Goal: Transaction & Acquisition: Book appointment/travel/reservation

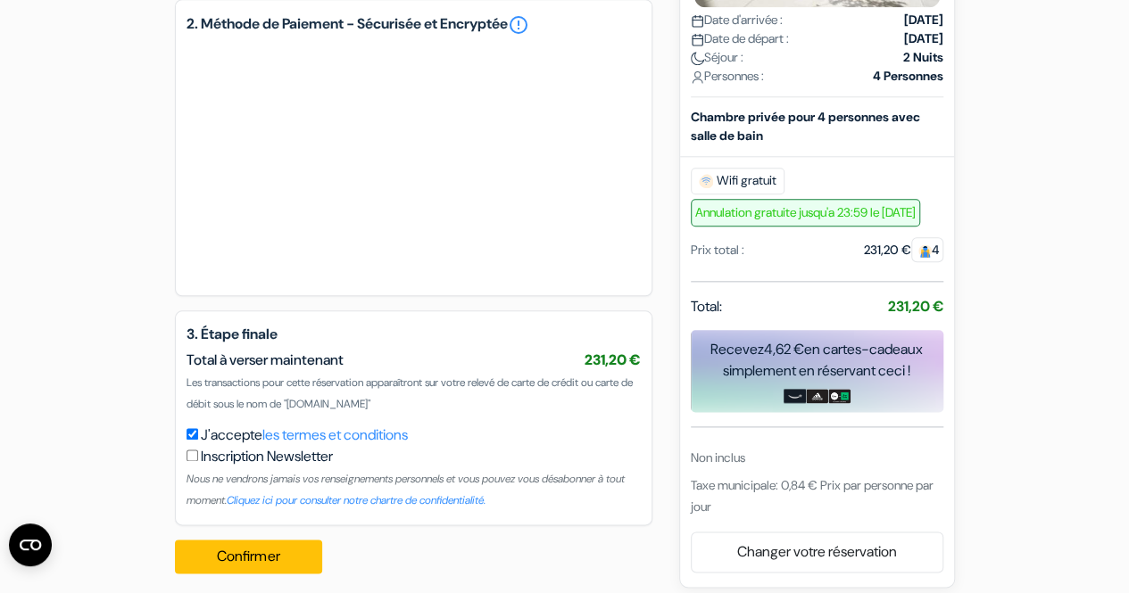
scroll to position [910, 0]
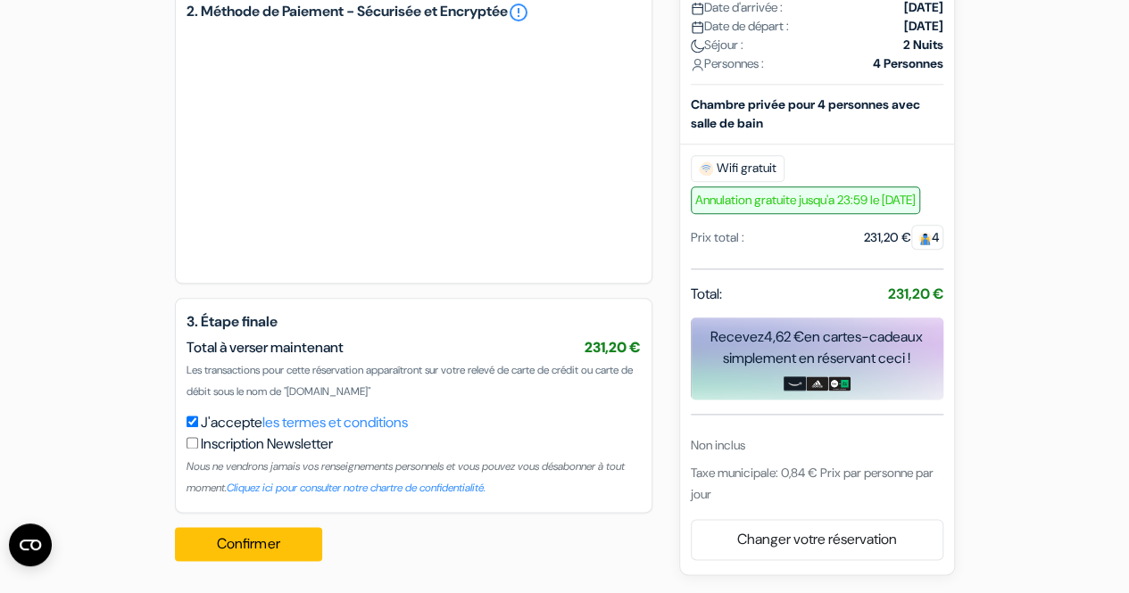
drag, startPoint x: 856, startPoint y: 511, endPoint x: 805, endPoint y: 488, distance: 55.9
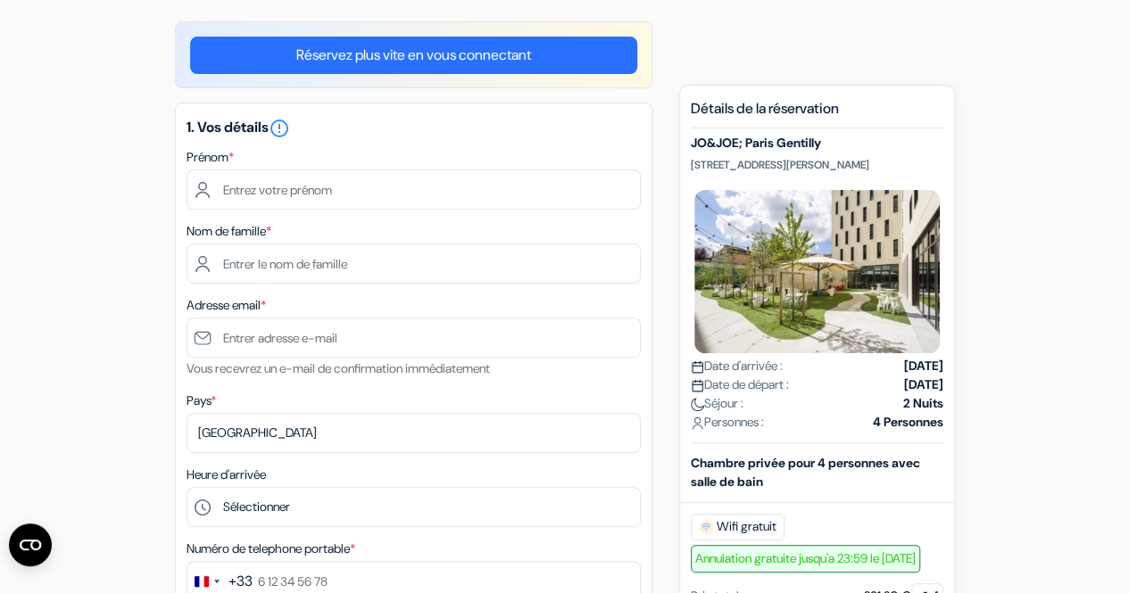
scroll to position [18, 0]
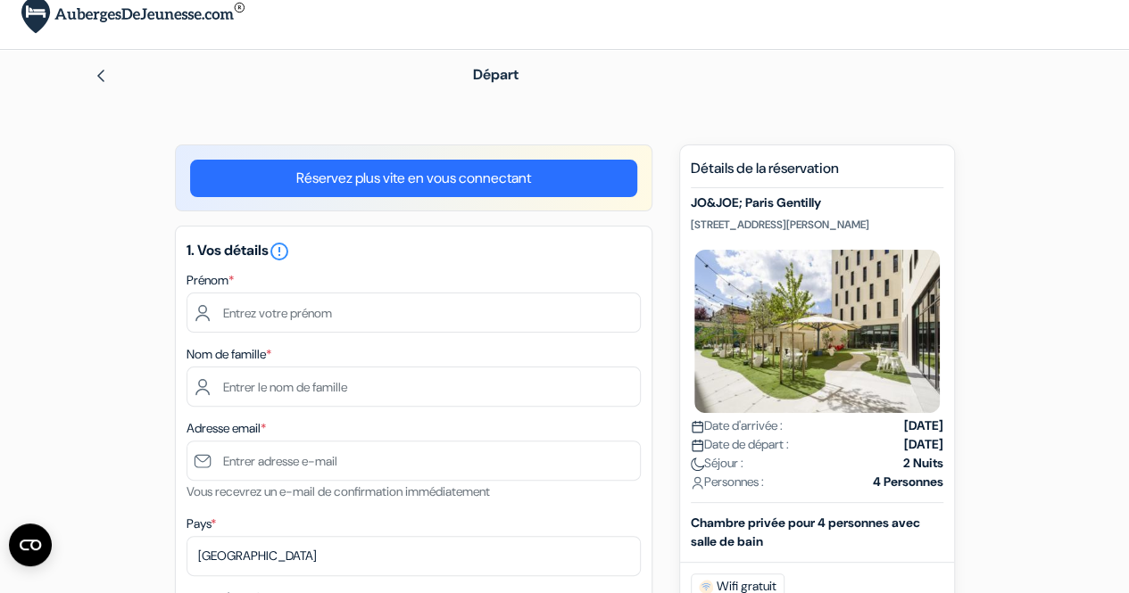
click at [795, 357] on img at bounding box center [817, 331] width 252 height 170
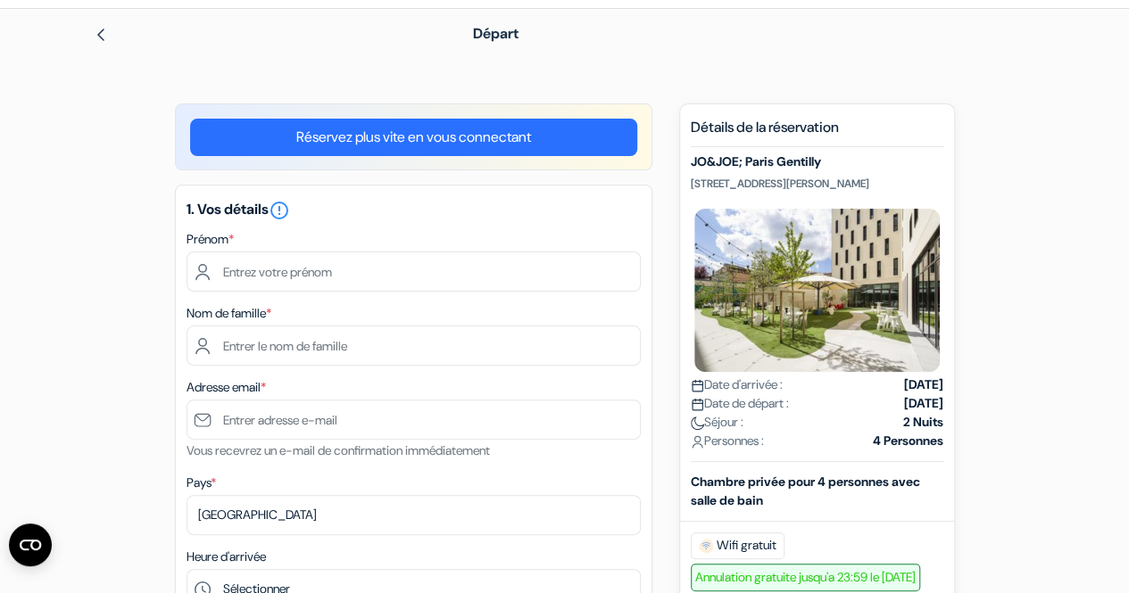
scroll to position [0, 0]
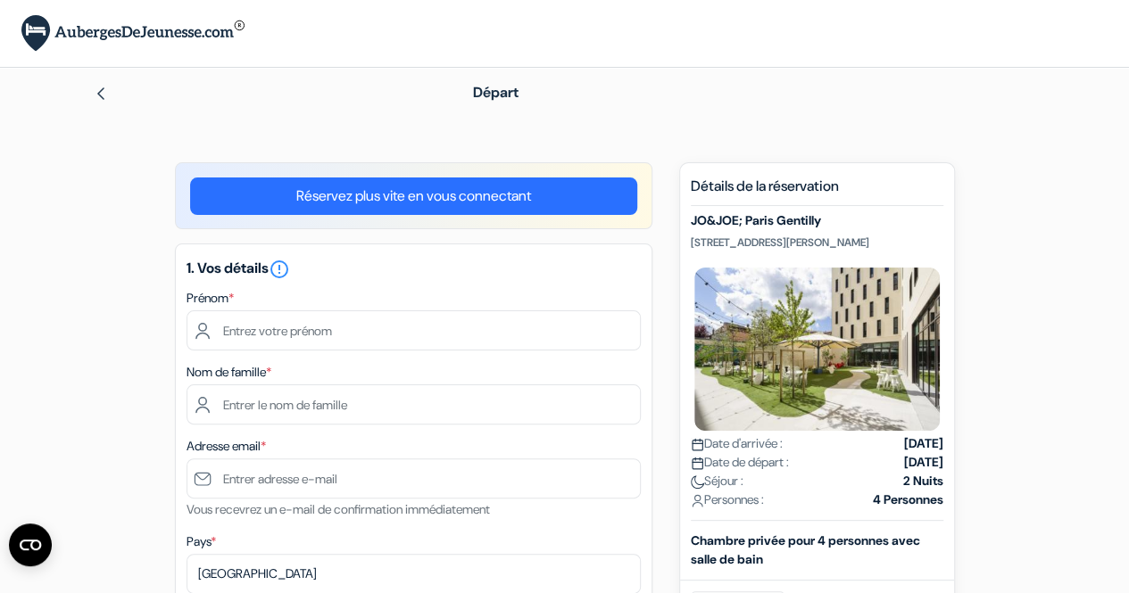
click at [105, 87] on img at bounding box center [101, 94] width 14 height 14
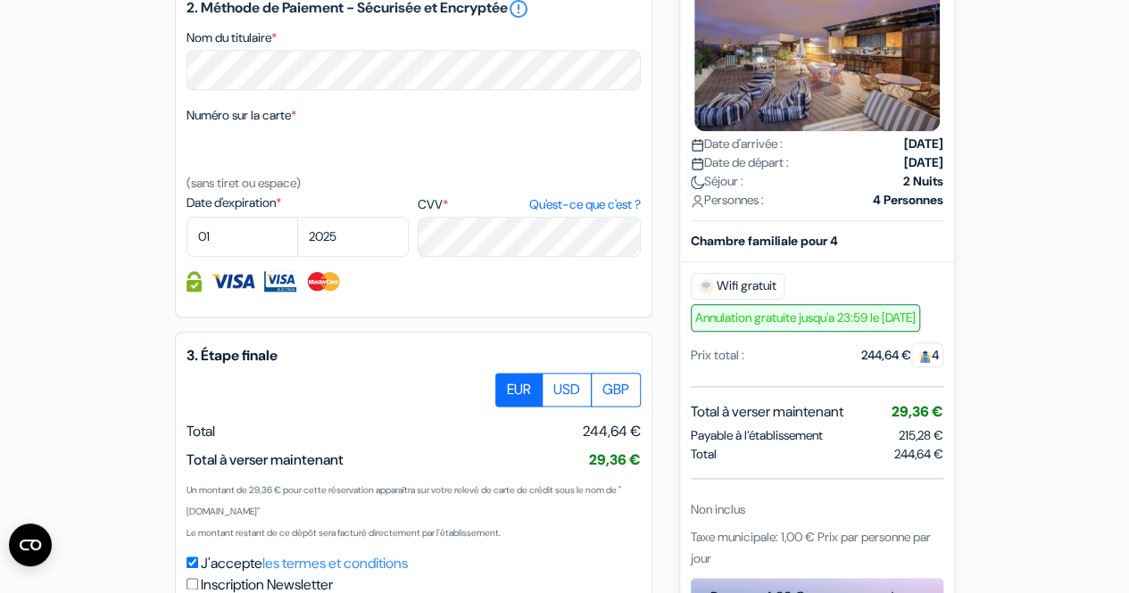
scroll to position [1071, 0]
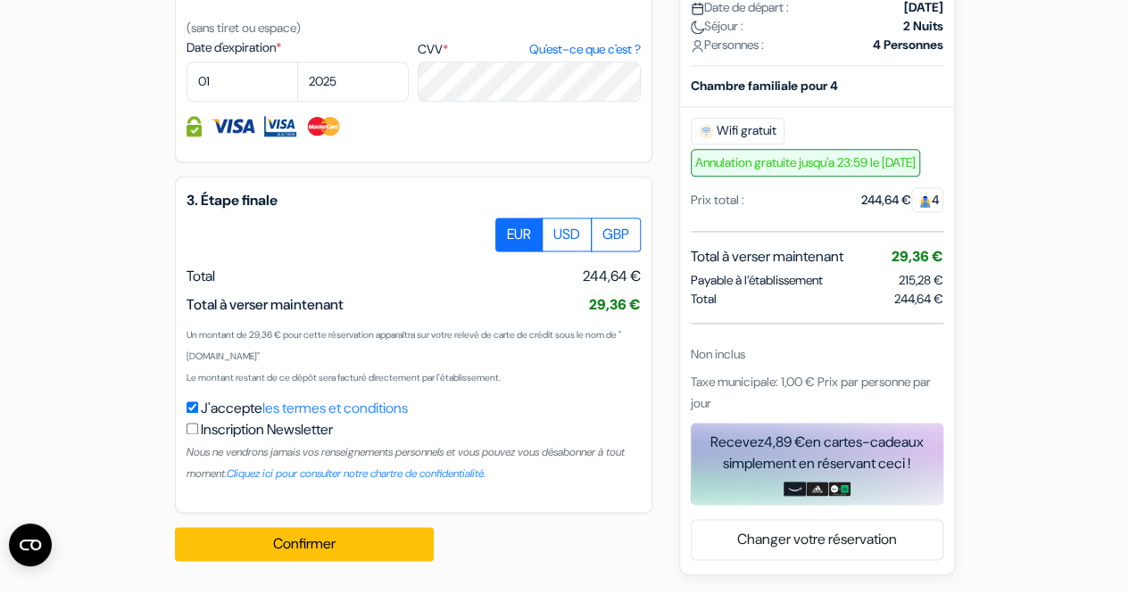
drag, startPoint x: 511, startPoint y: 311, endPoint x: 0, endPoint y: 249, distance: 515.0
